Goal: Find specific page/section

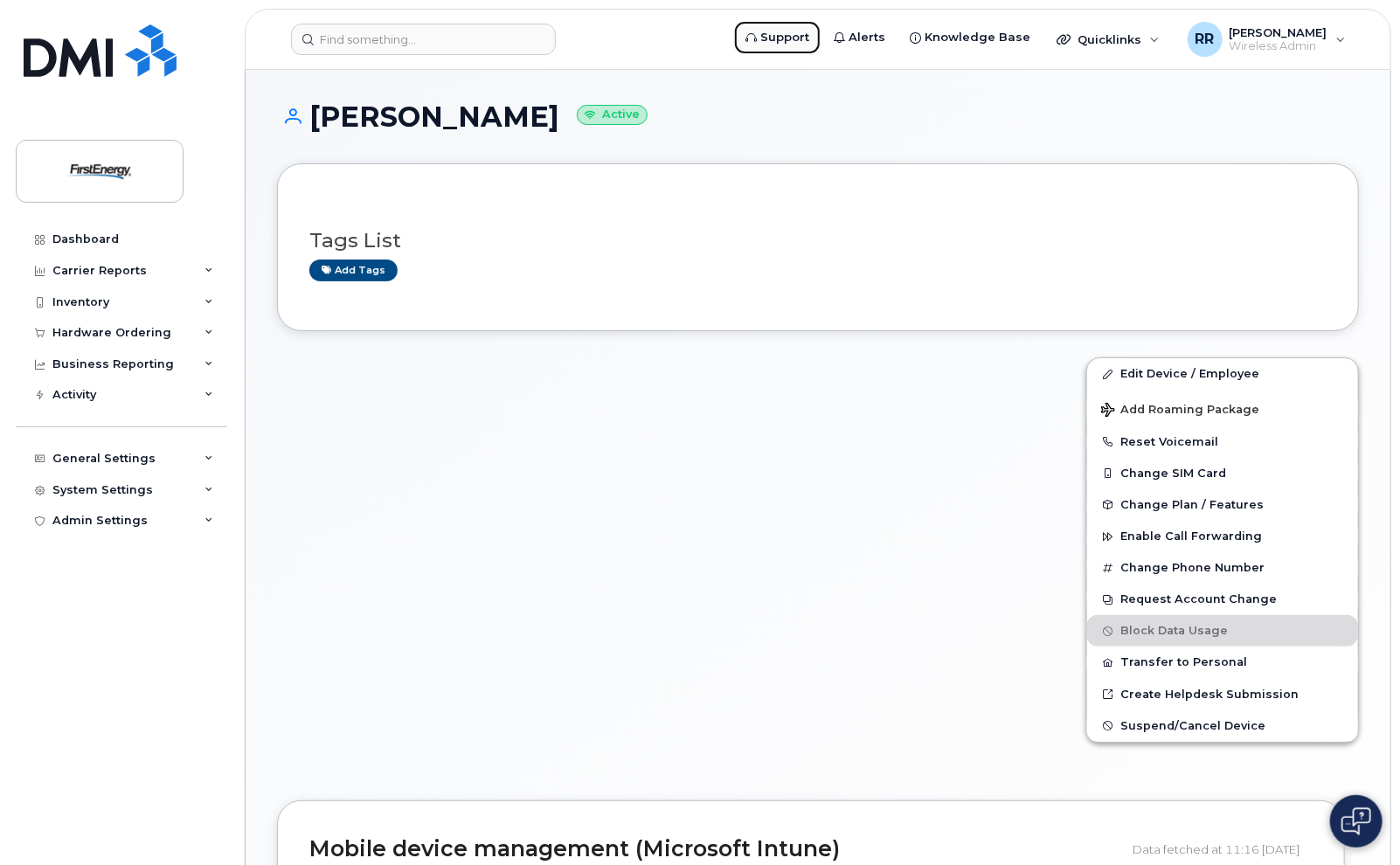
drag, startPoint x: 775, startPoint y: 43, endPoint x: 700, endPoint y: 16, distance: 79.7
click at [775, 43] on link "Support" at bounding box center [777, 37] width 88 height 35
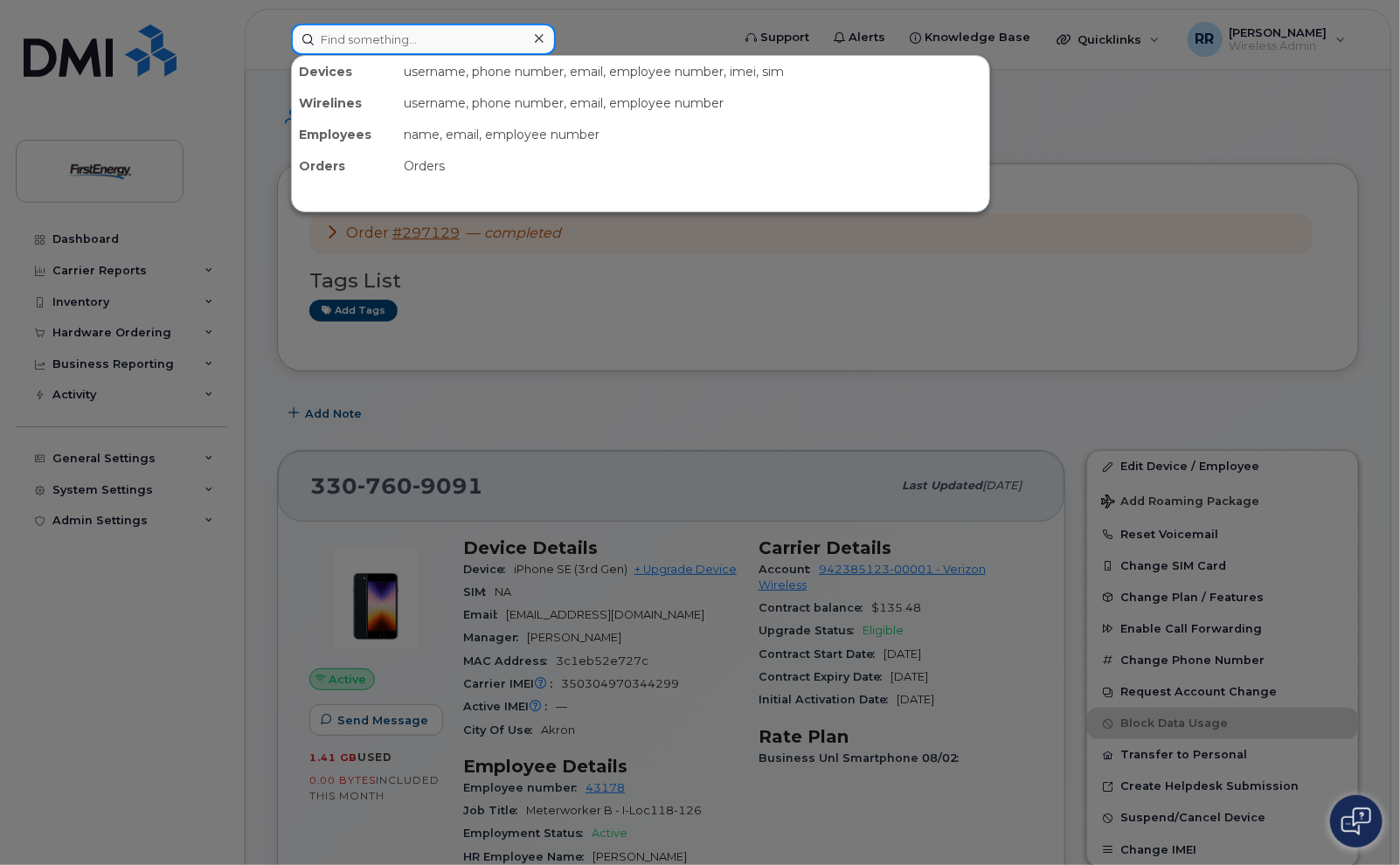
click at [374, 36] on input at bounding box center [423, 38] width 265 height 31
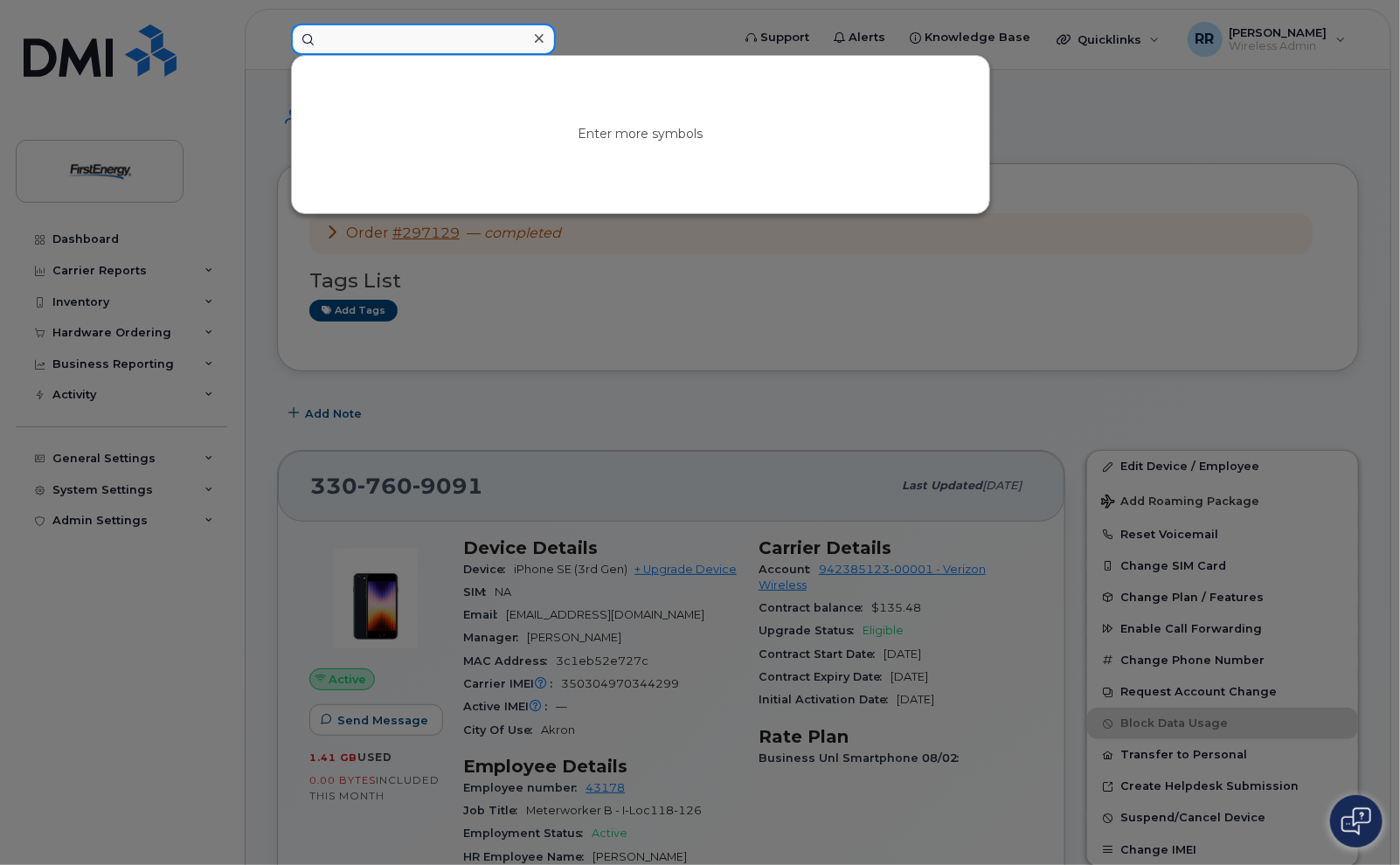
paste input "3012682011"
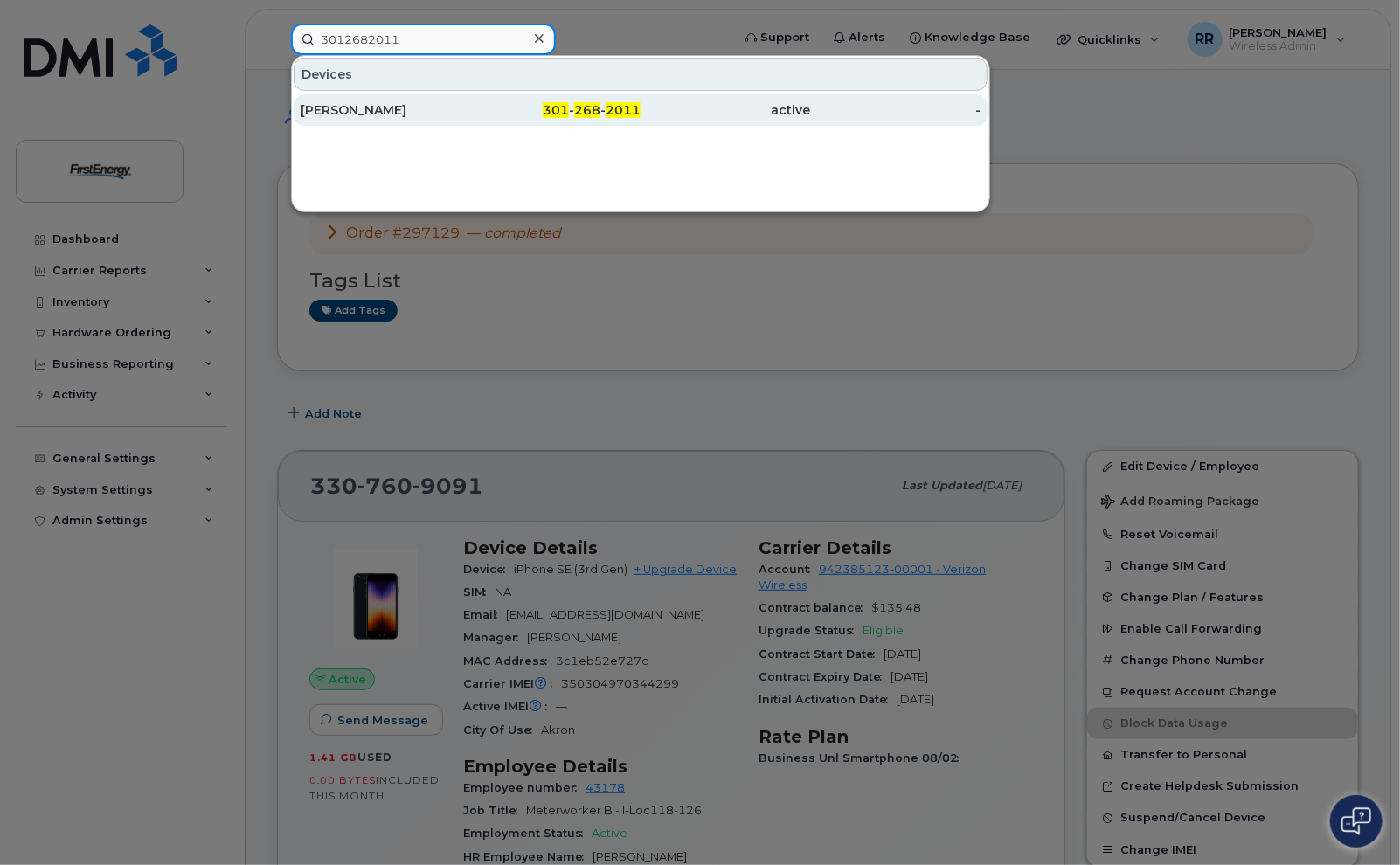
type input "3012682011"
click at [375, 112] on div "[PERSON_NAME]" at bounding box center [385, 111] width 170 height 18
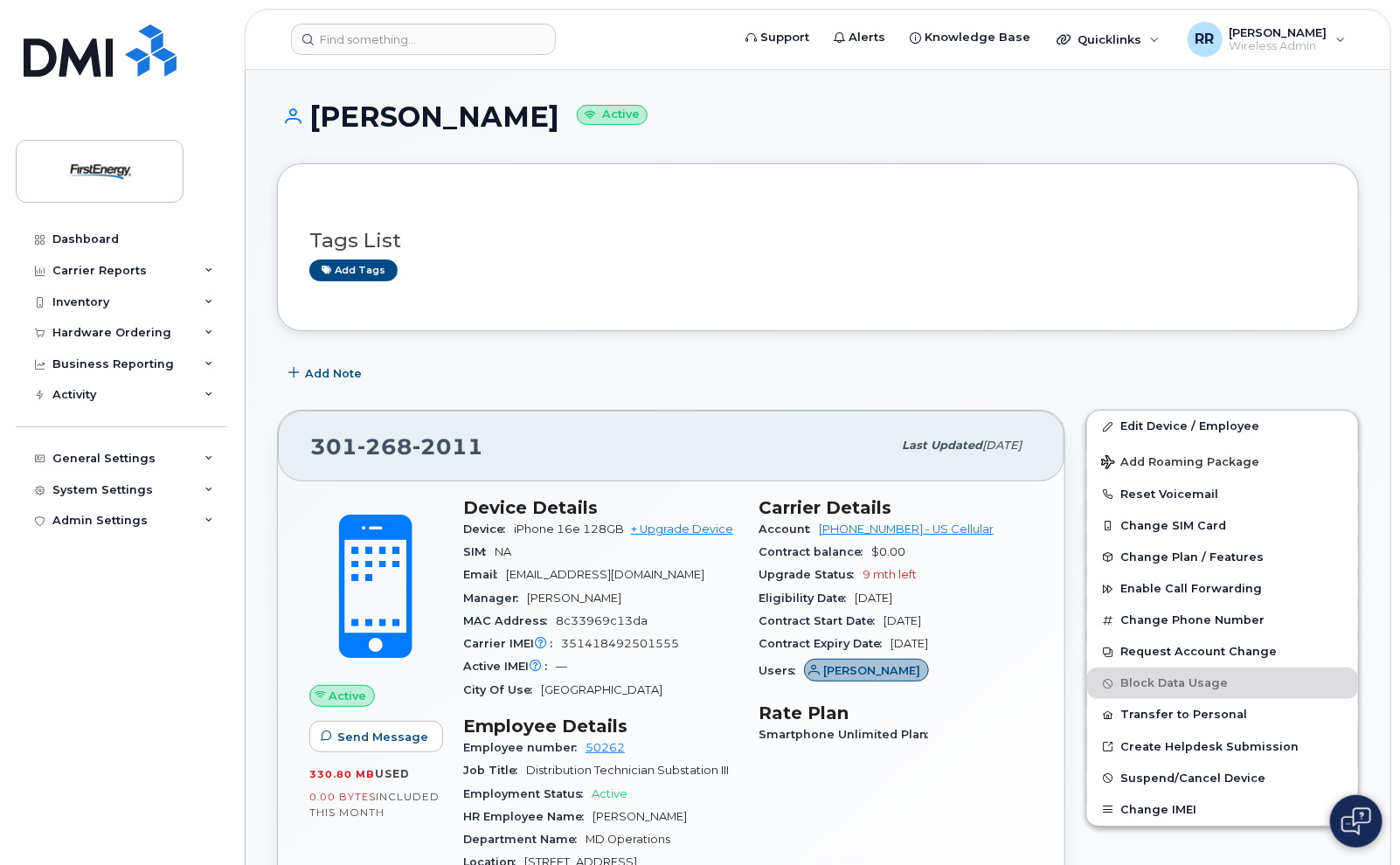
click at [755, 133] on div "[PERSON_NAME] Active" at bounding box center [817, 133] width 1081 height 62
